Goal: Find specific page/section: Find specific page/section

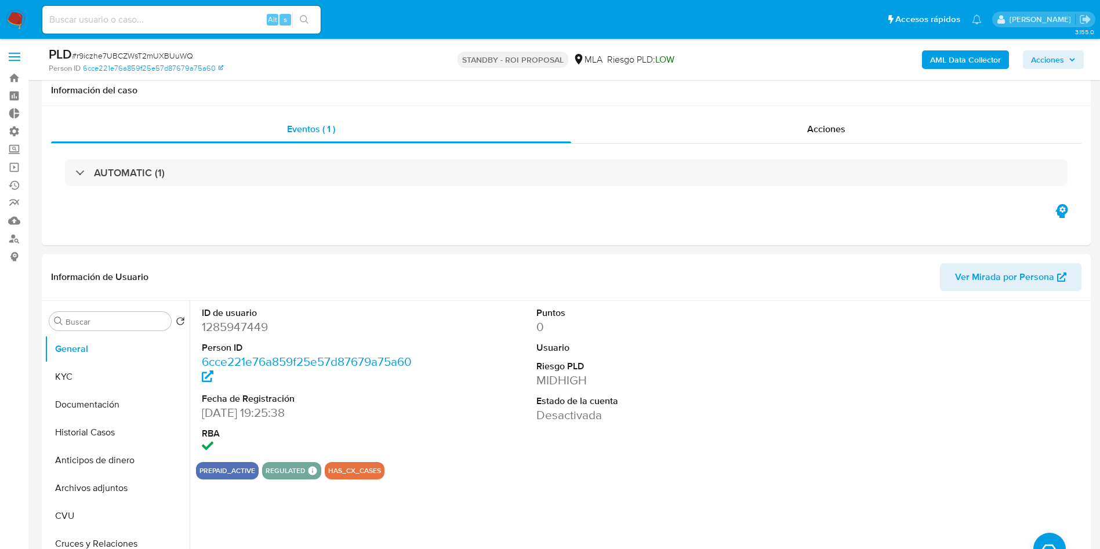
select select "10"
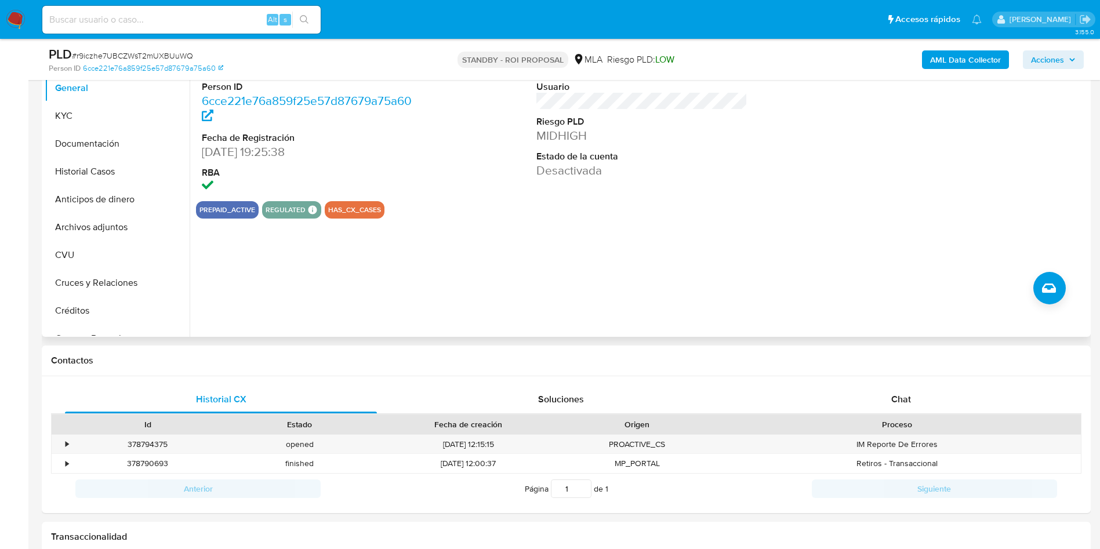
scroll to position [174, 0]
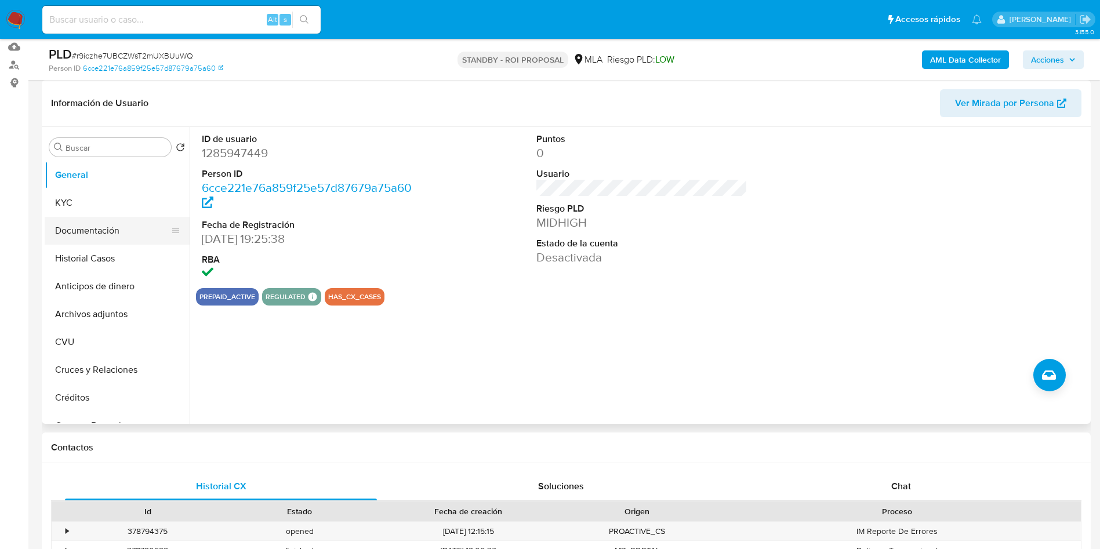
click at [90, 239] on button "Documentación" at bounding box center [113, 231] width 136 height 28
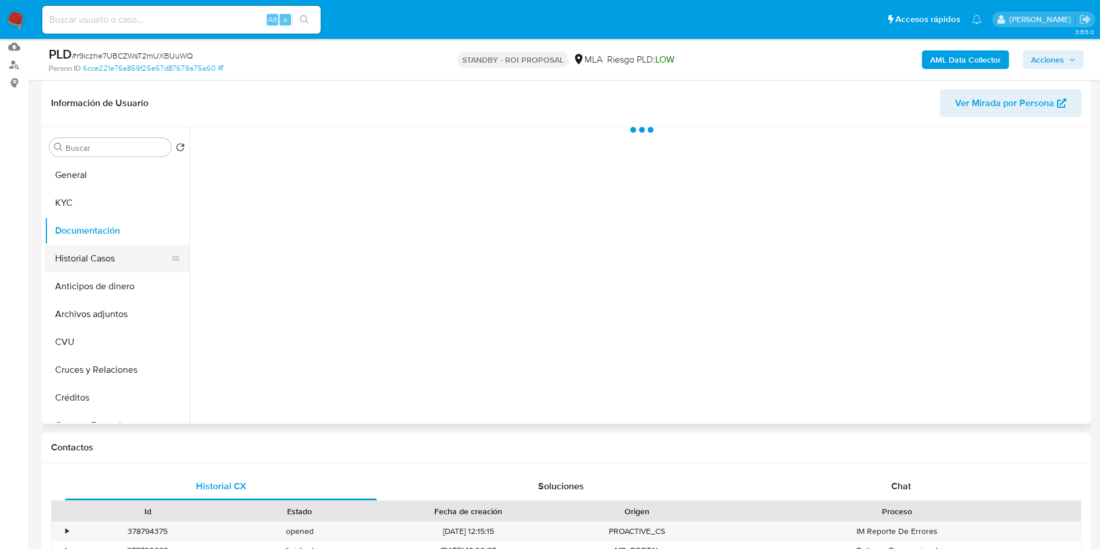
click at [89, 254] on button "Historial Casos" at bounding box center [113, 259] width 136 height 28
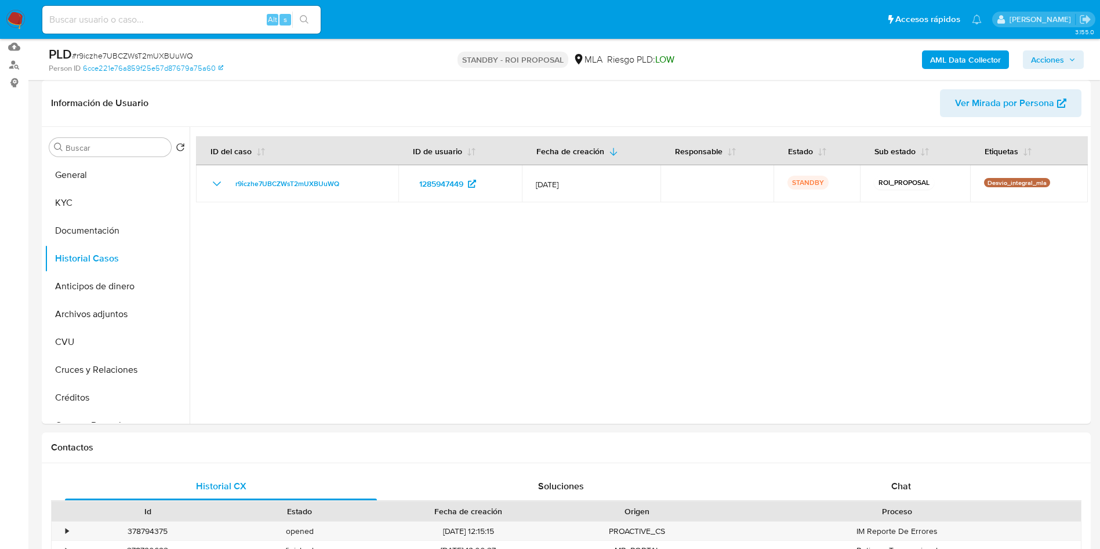
click at [171, 14] on input at bounding box center [181, 19] width 278 height 15
paste input "hKon6Pu80CeFyhygfRuZDqjf"
type input "hKon6Pu80CeFyhygfRuZDqjf"
click at [308, 24] on icon "search-icon" at bounding box center [304, 19] width 9 height 9
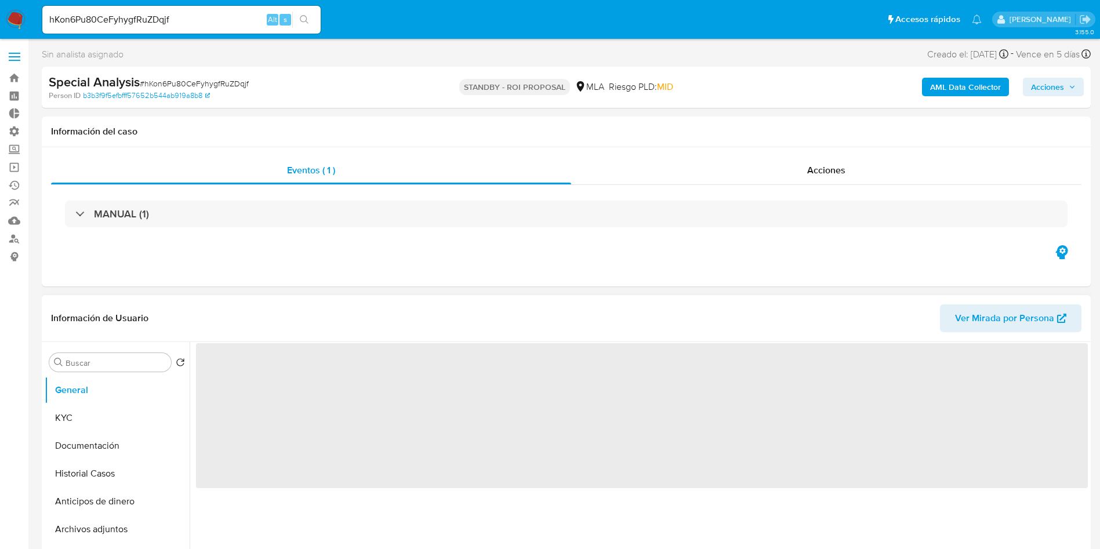
scroll to position [87, 0]
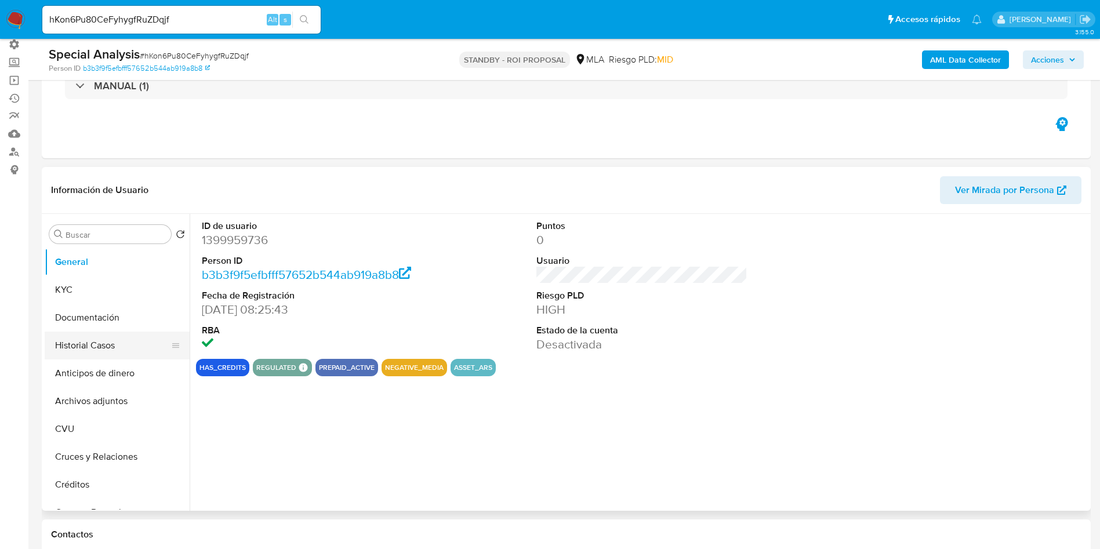
select select "10"
click at [68, 347] on button "Historial Casos" at bounding box center [113, 346] width 136 height 28
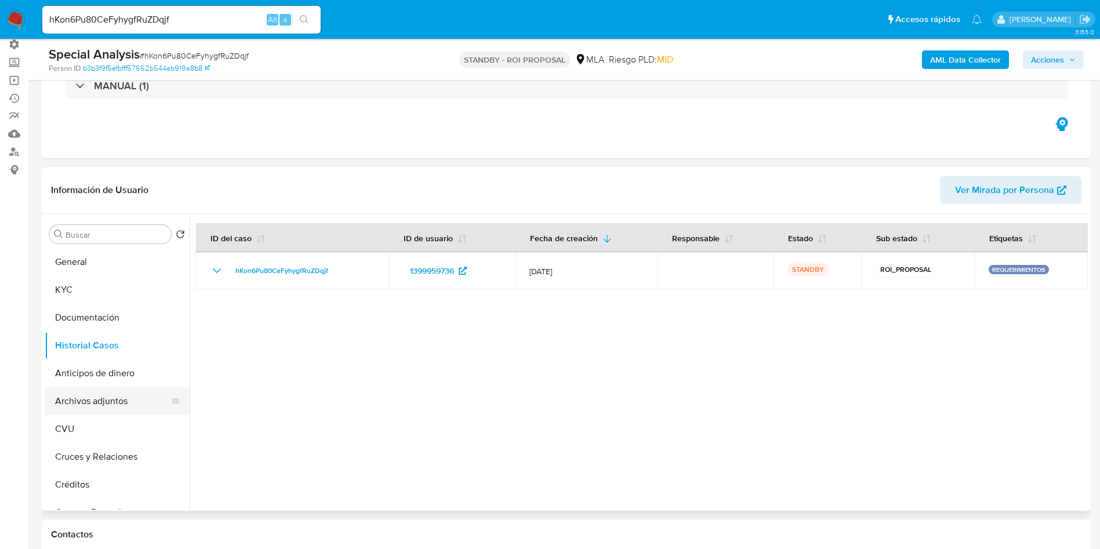
click at [114, 400] on button "Archivos adjuntos" at bounding box center [113, 401] width 136 height 28
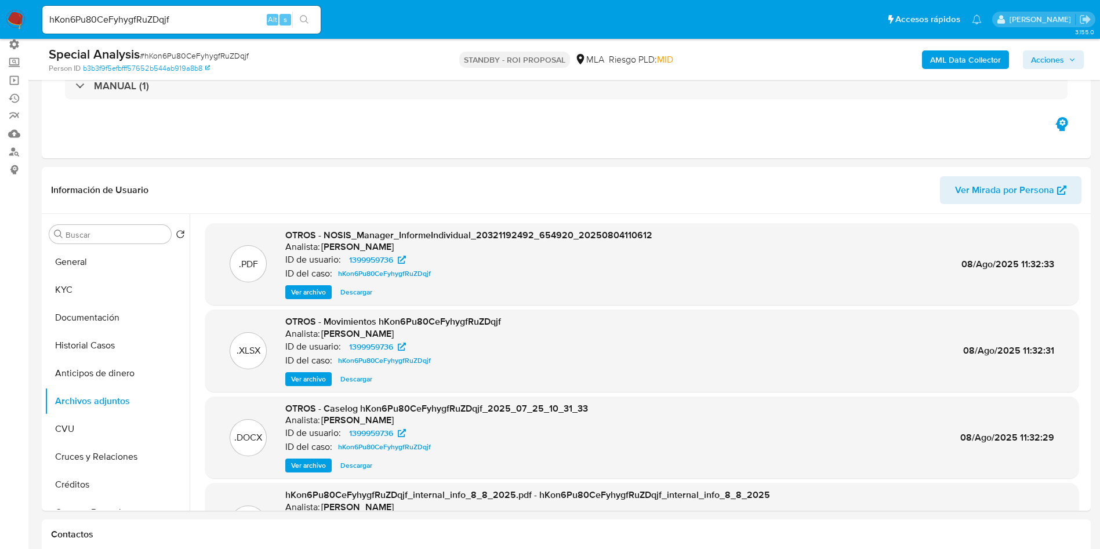
click at [189, 55] on span "# hKon6Pu80CeFyhygfRuZDqjf" at bounding box center [194, 56] width 109 height 12
copy span "hKon6Pu80CeFyhygfRuZDqjf"
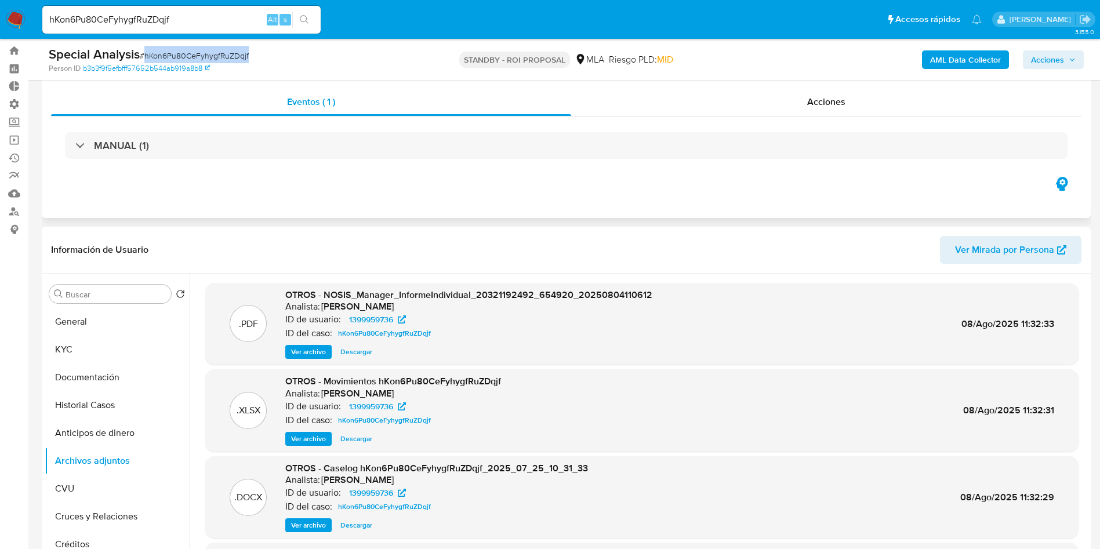
scroll to position [0, 0]
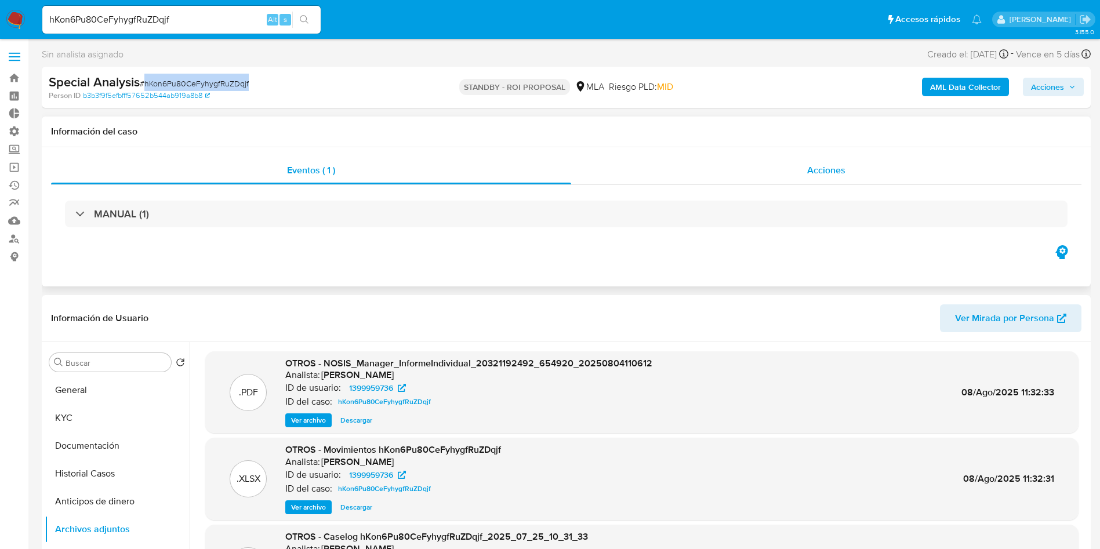
click at [848, 166] on div "Acciones" at bounding box center [826, 171] width 510 height 28
